Goal: Book appointment/travel/reservation

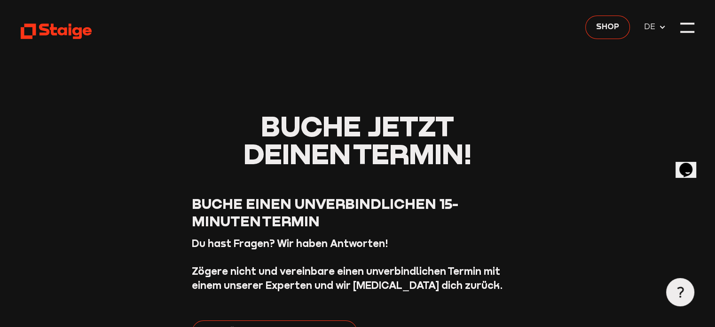
click at [57, 29] on use at bounding box center [56, 31] width 71 height 15
